Goal: Task Accomplishment & Management: Manage account settings

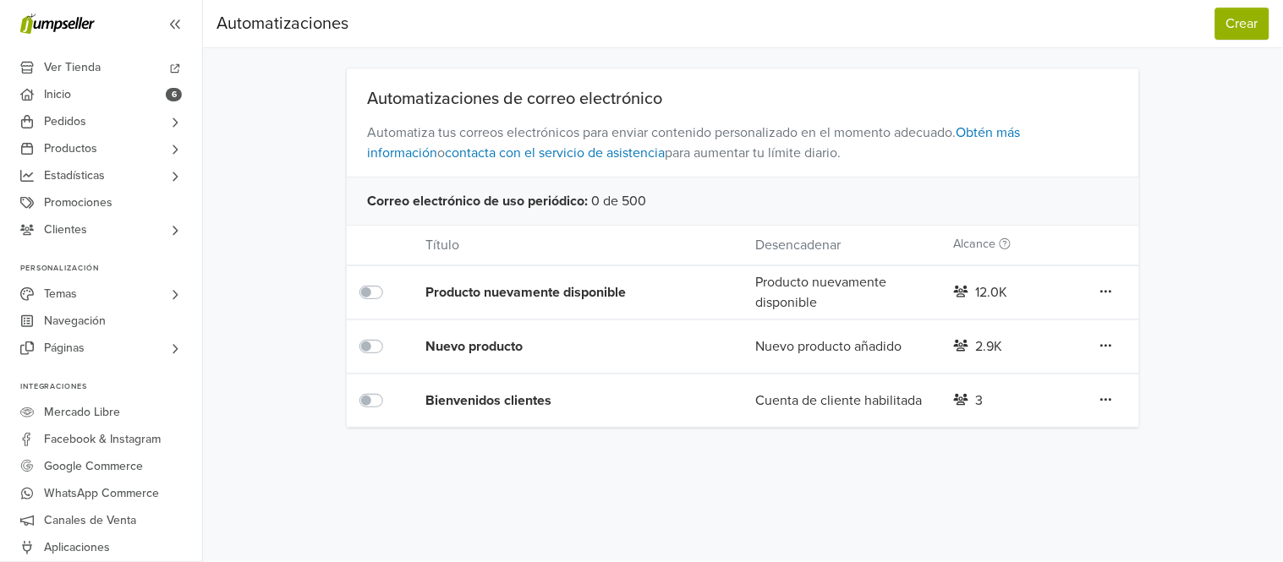
click at [488, 399] on div "Bienvenidos clientes" at bounding box center [557, 401] width 264 height 20
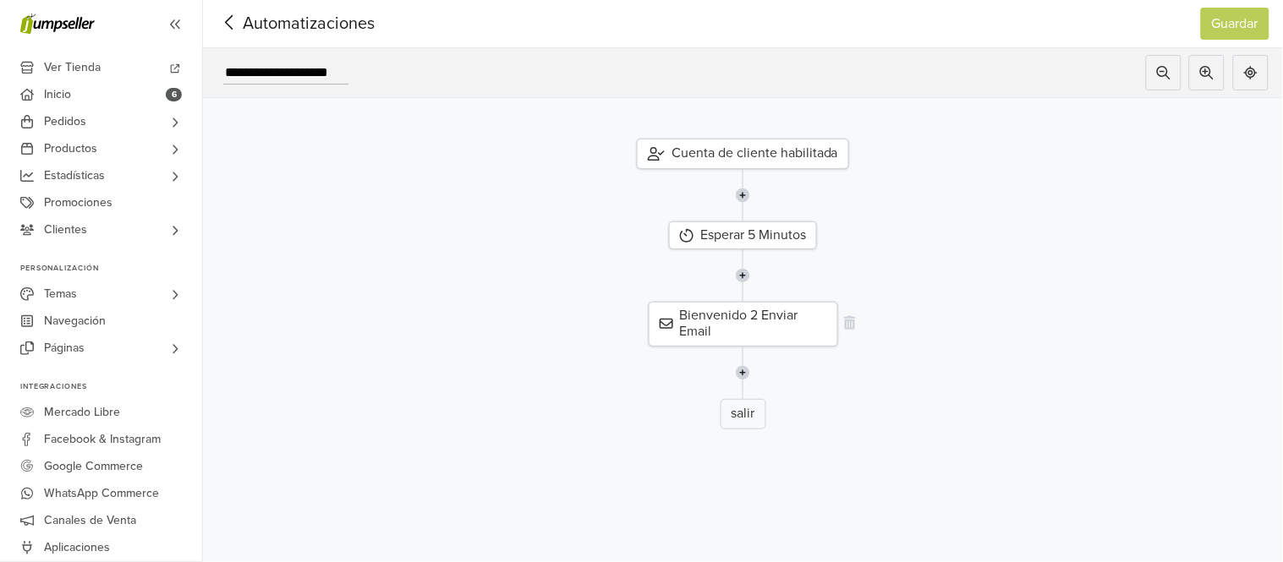
click at [730, 331] on div "Bienvenido 2 Enviar Email" at bounding box center [743, 324] width 189 height 44
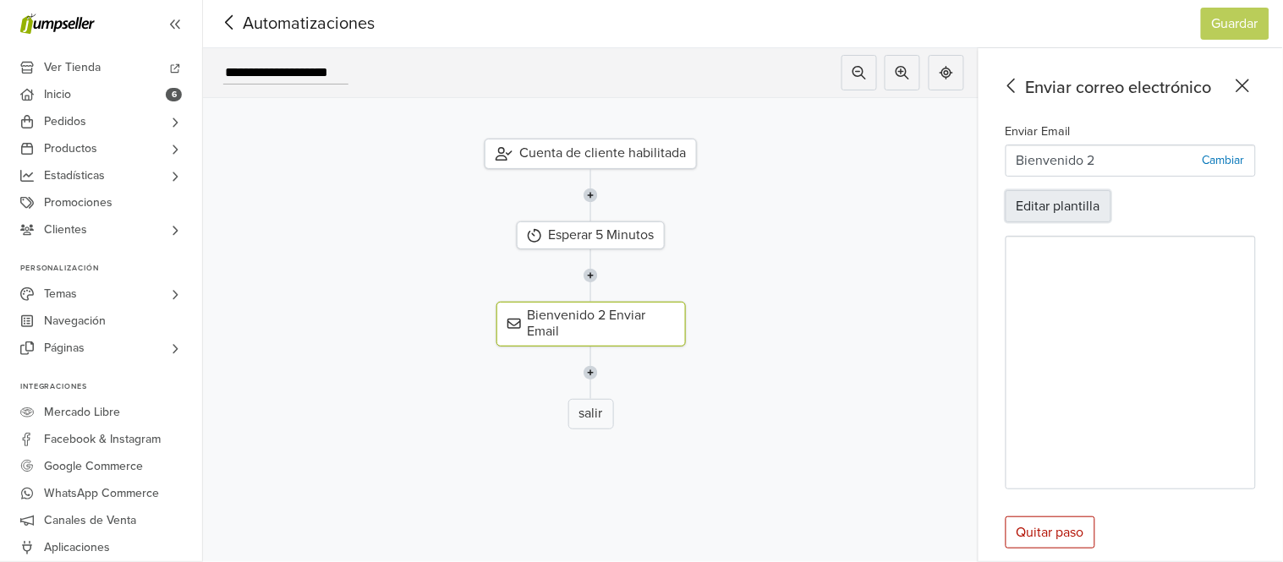
click at [1043, 210] on button "Editar plantilla" at bounding box center [1058, 206] width 106 height 32
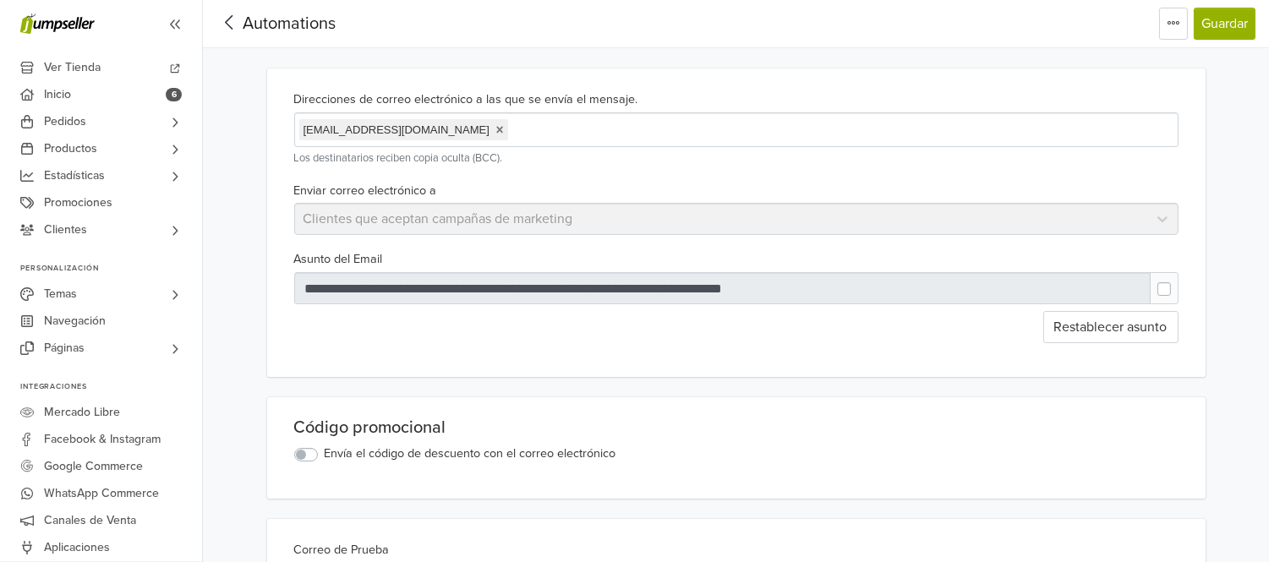
drag, startPoint x: 813, startPoint y: 62, endPoint x: 826, endPoint y: 58, distance: 14.2
click at [233, 20] on icon at bounding box center [229, 22] width 26 height 21
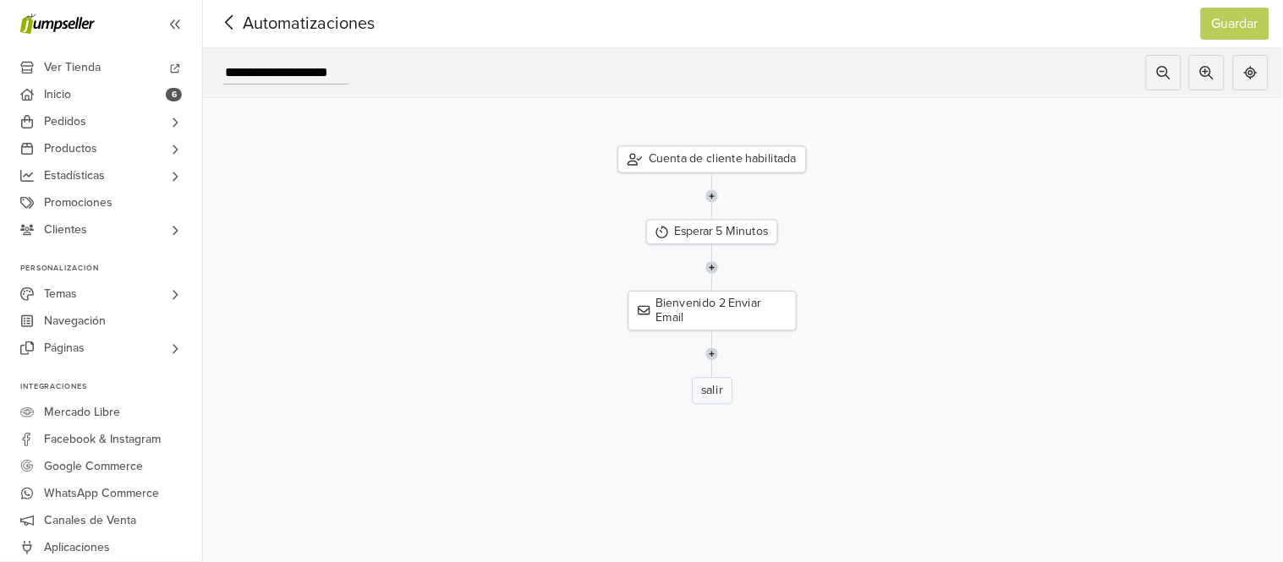
click at [243, 34] on span "Automatizaciones" at bounding box center [282, 23] width 132 height 25
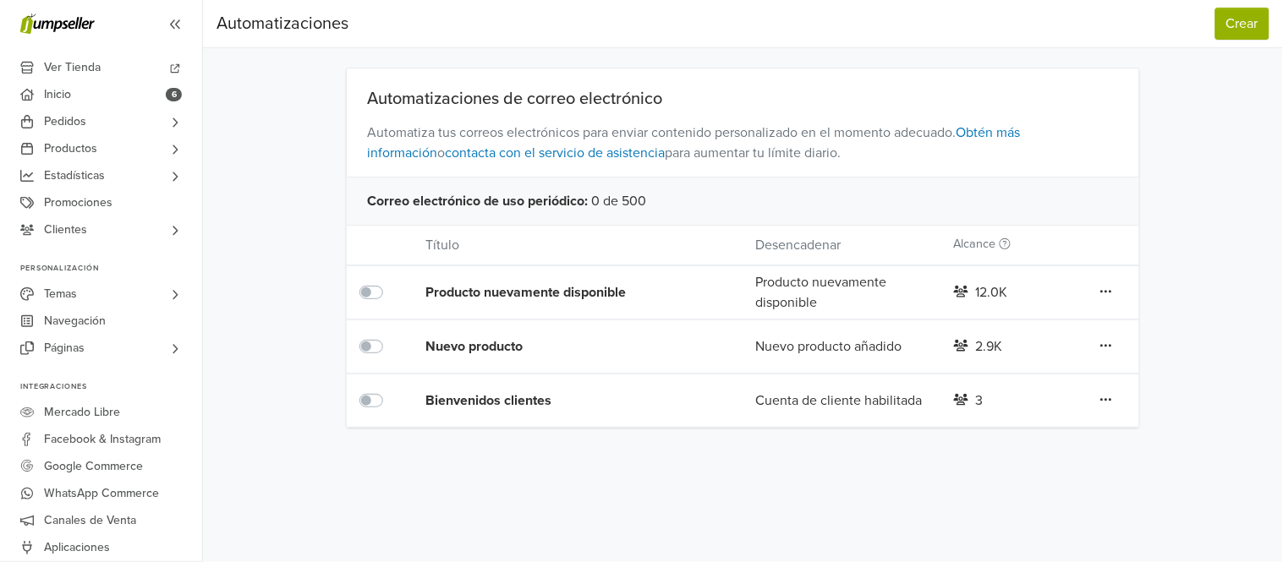
click at [390, 391] on label at bounding box center [390, 391] width 0 height 0
click at [1109, 298] on icon at bounding box center [1106, 292] width 12 height 14
click at [1034, 438] on link "Editar" at bounding box center [1045, 434] width 134 height 27
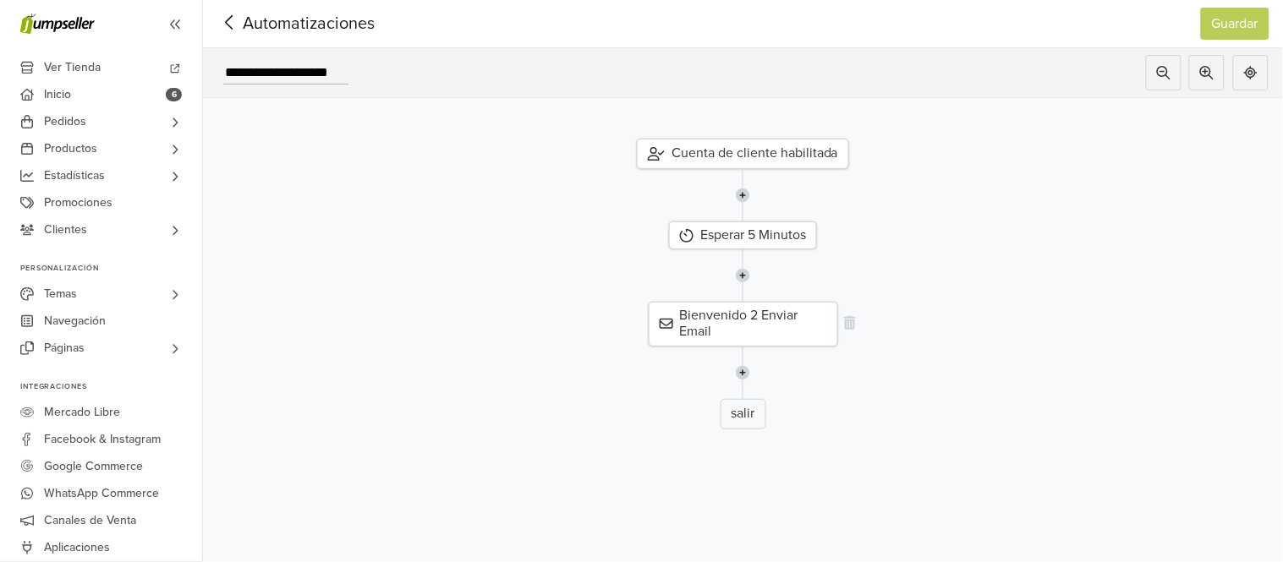
click at [781, 326] on div "Bienvenido 2 Enviar Email" at bounding box center [743, 324] width 189 height 44
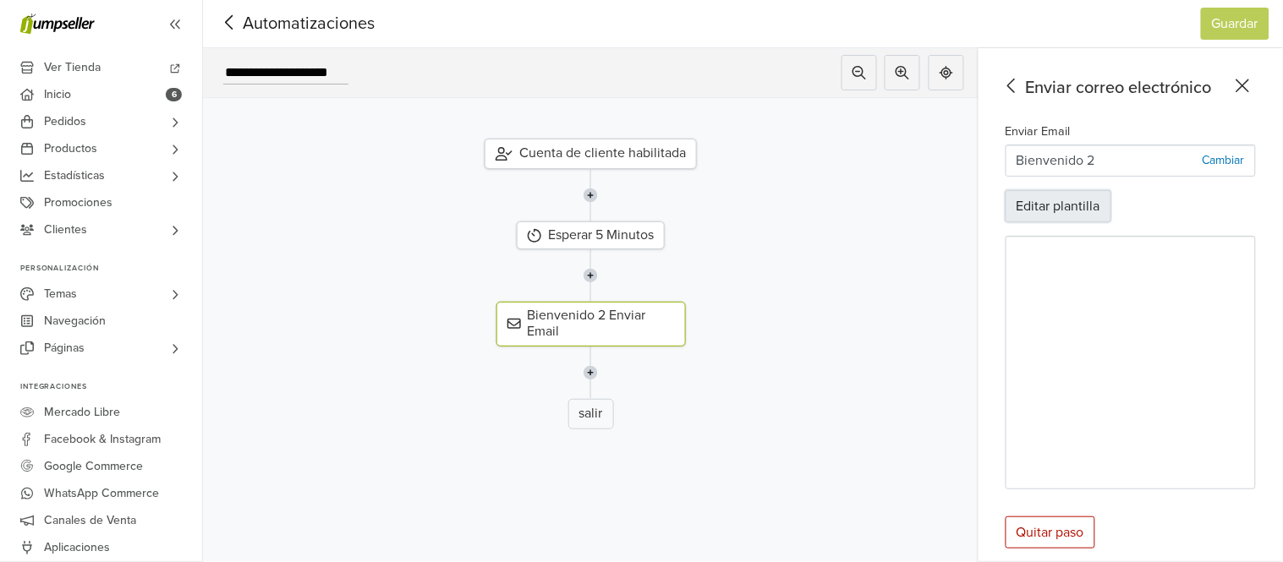
click at [1070, 204] on button "Editar plantilla" at bounding box center [1058, 206] width 106 height 32
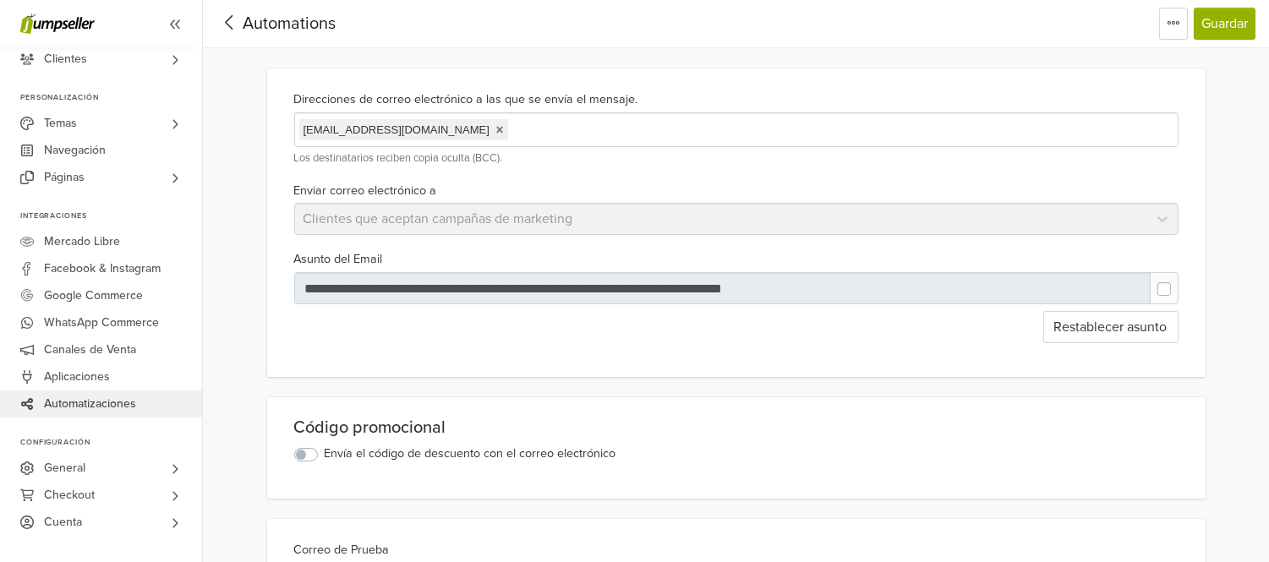
click at [245, 19] on span "Automations" at bounding box center [289, 24] width 93 height 20
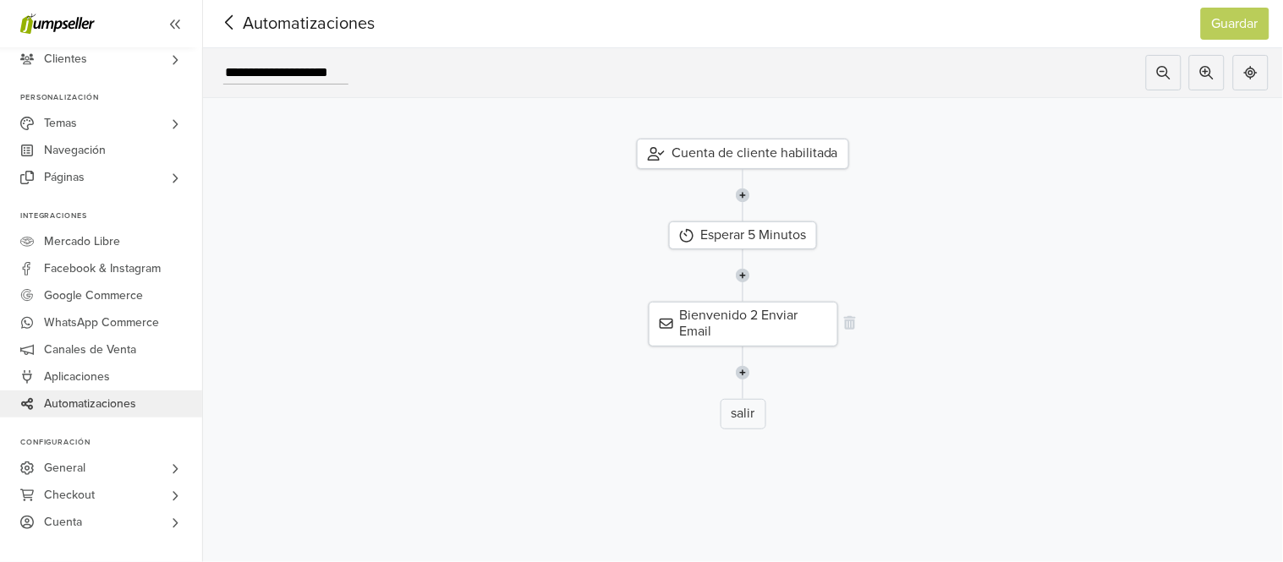
click at [707, 311] on div "Bienvenido 2 Enviar Email" at bounding box center [743, 324] width 189 height 44
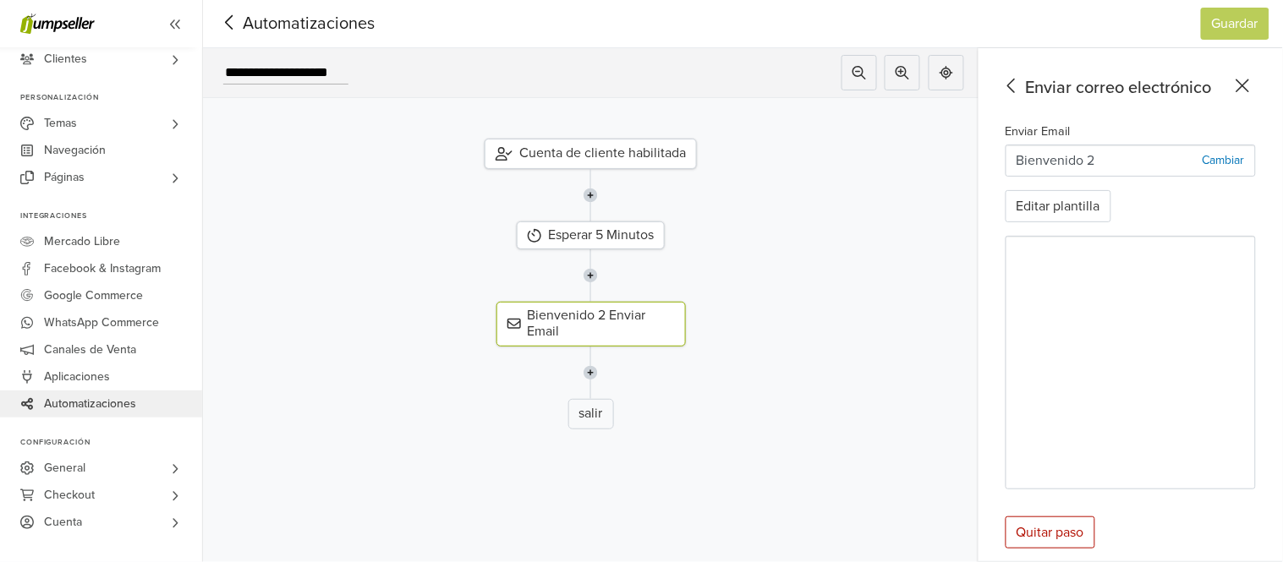
click at [1019, 85] on icon at bounding box center [1012, 85] width 26 height 21
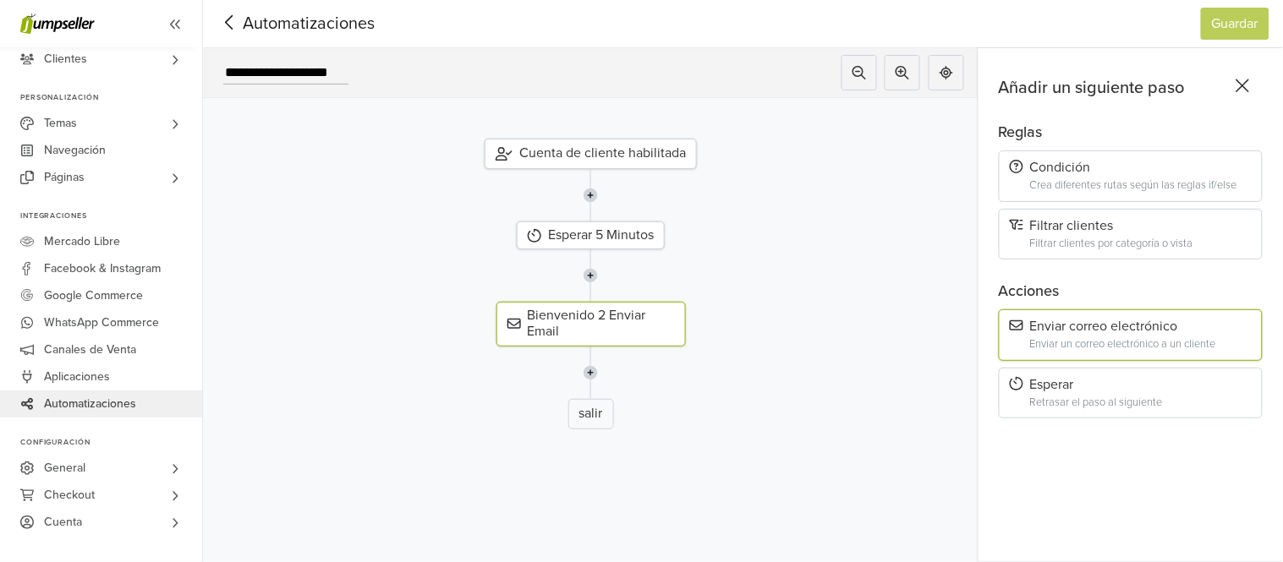
click at [249, 26] on span "Automatizaciones" at bounding box center [282, 23] width 132 height 25
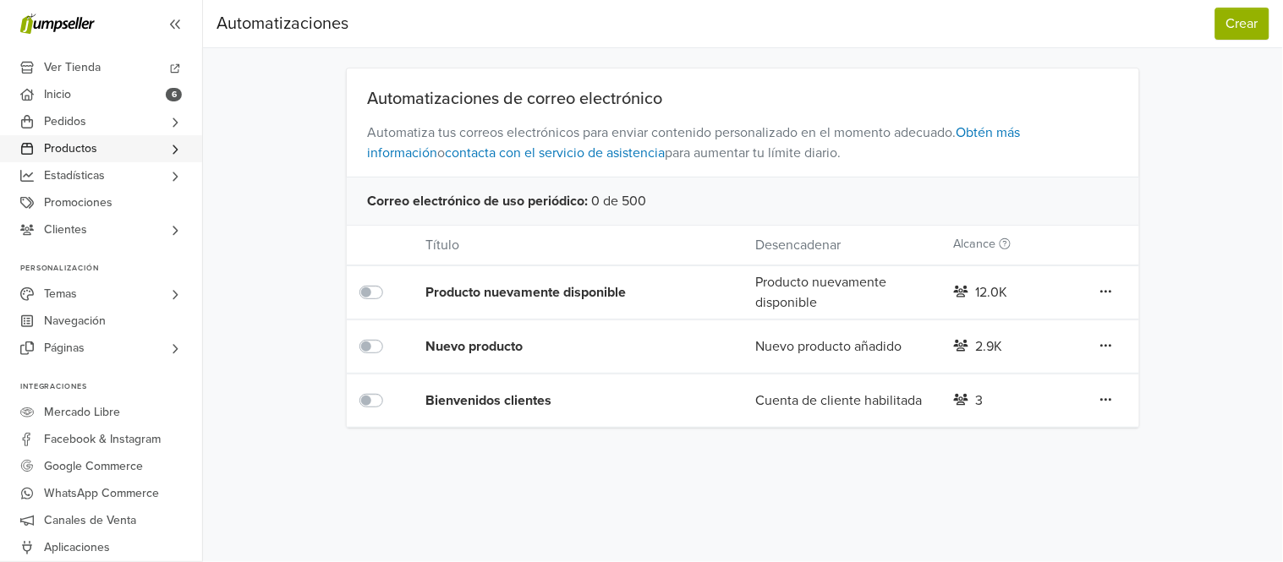
click at [96, 145] on span "Productos" at bounding box center [70, 148] width 53 height 27
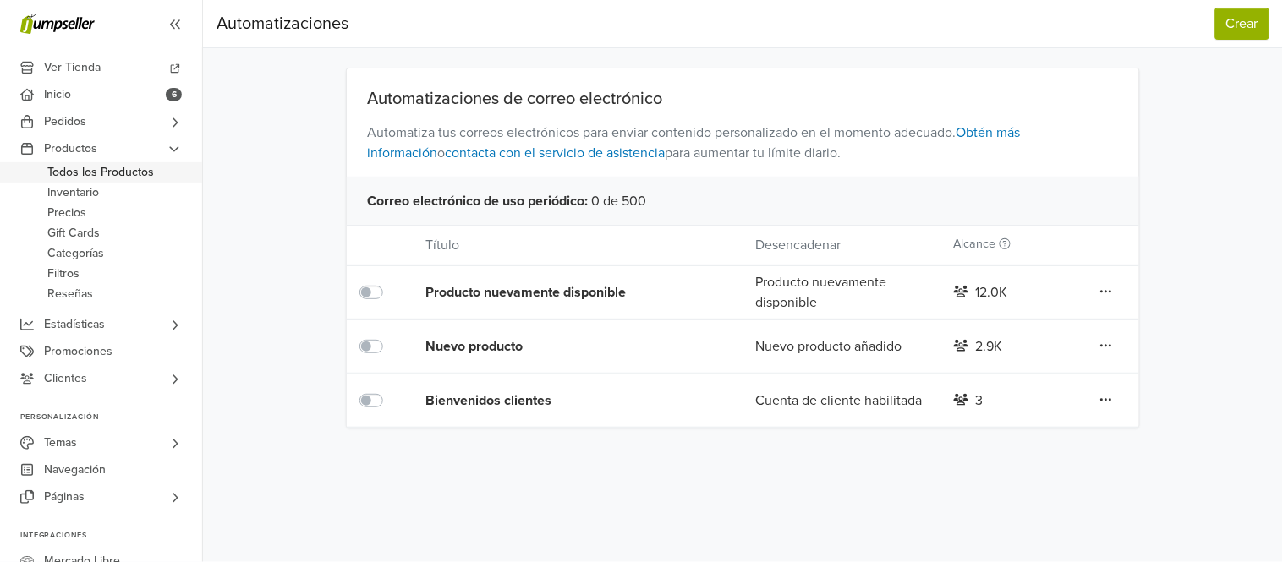
click at [94, 170] on span "Todos los Productos" at bounding box center [100, 172] width 107 height 20
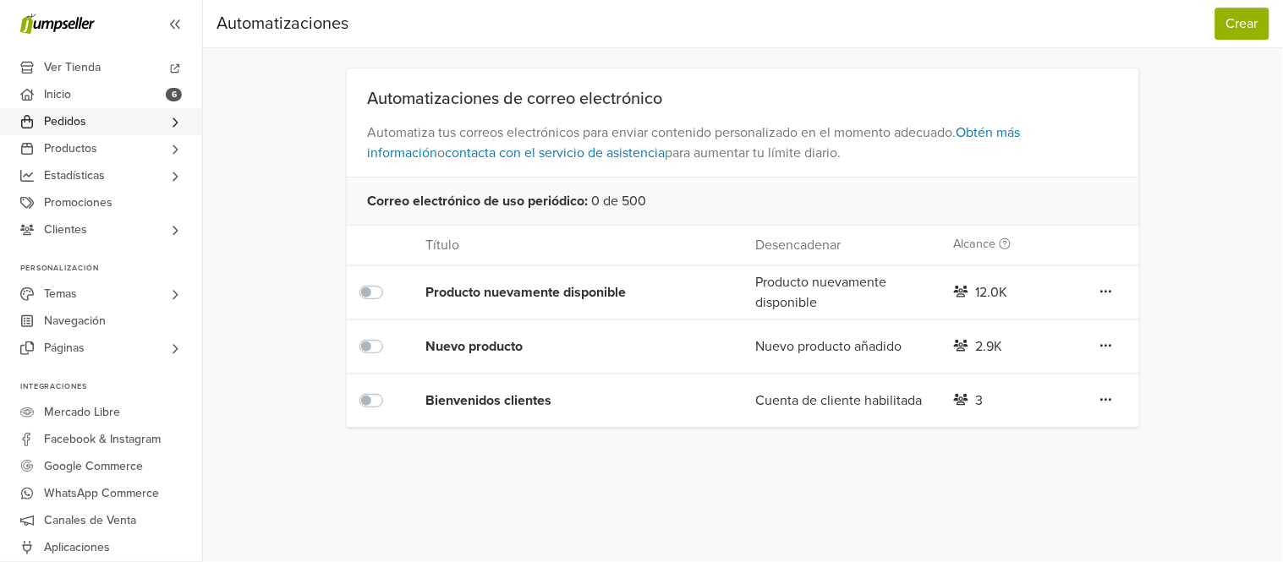
click at [66, 116] on span "Pedidos" at bounding box center [65, 121] width 42 height 27
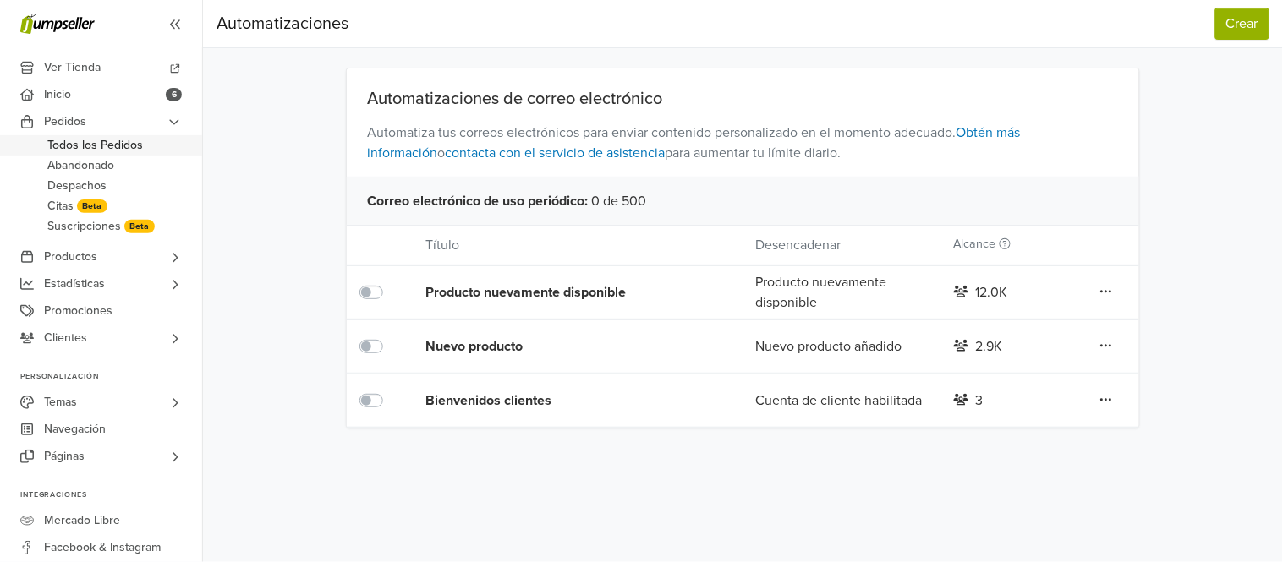
click at [76, 147] on span "Todos los Pedidos" at bounding box center [95, 145] width 96 height 20
